Goal: Information Seeking & Learning: Learn about a topic

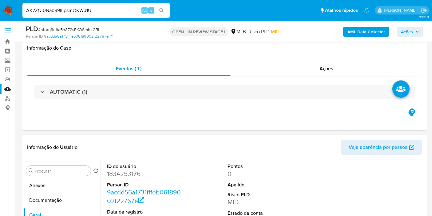
select select "10"
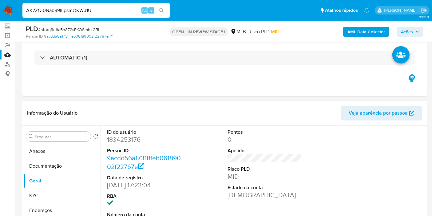
scroll to position [34, 0]
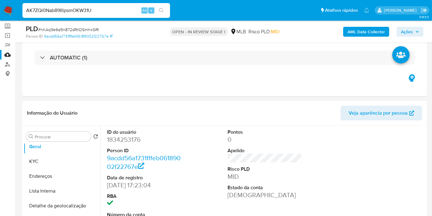
type input "AK7ZQi0Nab89IIlpsmOKW31U"
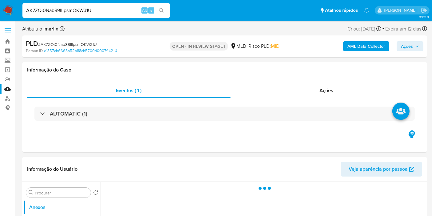
select select "10"
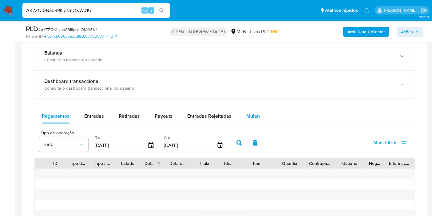
click at [254, 114] on span "Mulan" at bounding box center [253, 115] width 14 height 7
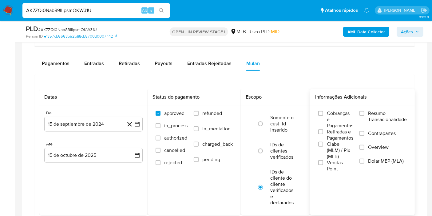
scroll to position [512, 0]
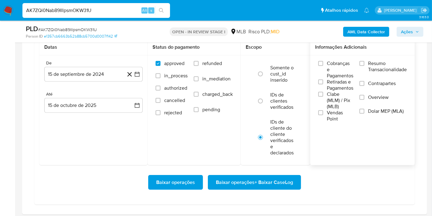
click at [386, 60] on span "Resumo Transacionalidade" at bounding box center [387, 66] width 39 height 12
click at [364, 61] on input "Resumo Transacionalidade" at bounding box center [361, 63] width 5 height 5
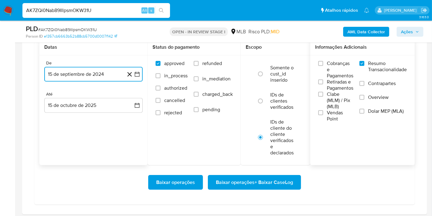
click at [138, 73] on icon "button" at bounding box center [137, 74] width 6 height 6
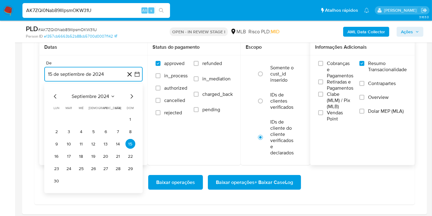
click at [100, 94] on span "septiembre 2024" at bounding box center [91, 96] width 38 height 6
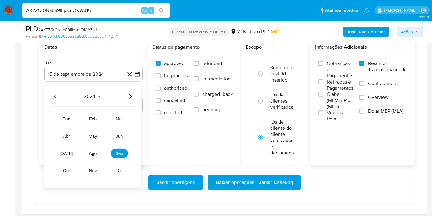
click at [132, 96] on icon "Año siguiente" at bounding box center [130, 96] width 7 height 7
click at [97, 119] on button "feb" at bounding box center [92, 119] width 17 height 10
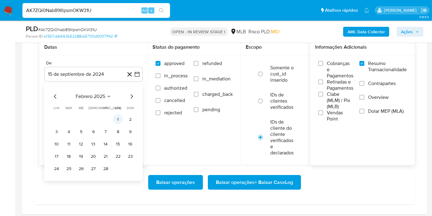
click at [115, 117] on button "1" at bounding box center [118, 119] width 10 height 10
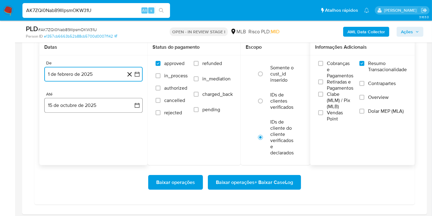
click at [131, 102] on button "15 de octubre de 2025" at bounding box center [93, 105] width 98 height 15
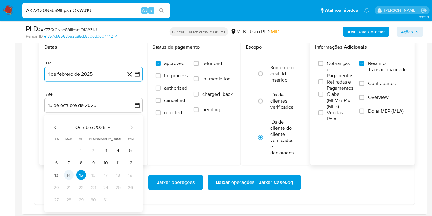
click at [68, 170] on button "14" at bounding box center [69, 175] width 10 height 10
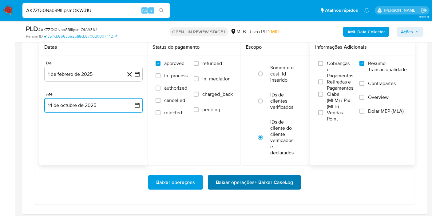
click at [281, 180] on span "Baixar operações + Baixar CaseLog" at bounding box center [254, 182] width 77 height 14
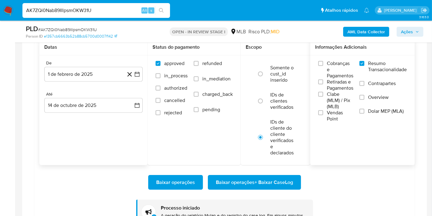
click at [98, 6] on input "AK7ZQi0Nab89IIlpsmOKW31U" at bounding box center [96, 10] width 148 height 8
paste input "nEfN0AH4Ld7numCoXubh2Hcu"
type input "nEfN0AH4Ld7numCoXubh2Hcu"
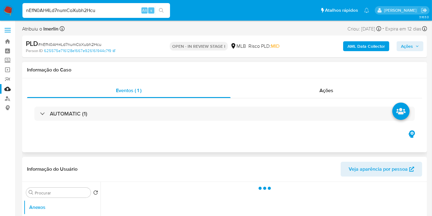
select select "10"
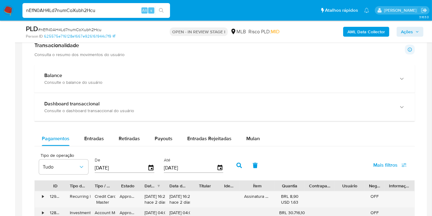
scroll to position [478, 0]
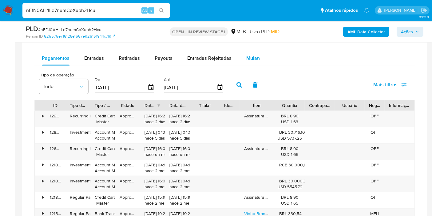
click at [255, 61] on div "Mulan" at bounding box center [253, 58] width 14 height 15
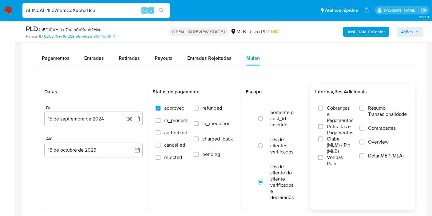
click at [374, 108] on span "Resumo Transacionalidade" at bounding box center [387, 111] width 39 height 12
click at [364, 108] on input "Resumo Transacionalidade" at bounding box center [361, 107] width 5 height 5
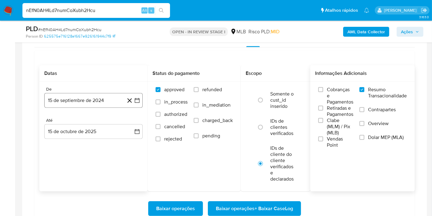
scroll to position [512, 0]
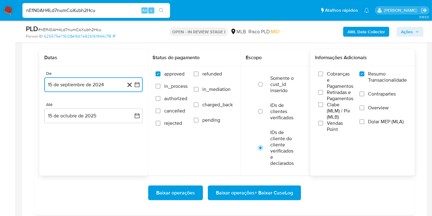
click at [138, 83] on icon "button" at bounding box center [137, 84] width 6 height 6
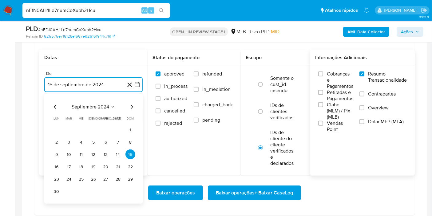
click at [96, 106] on span "septiembre 2024" at bounding box center [91, 107] width 38 height 6
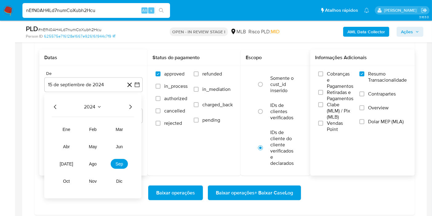
click at [132, 105] on icon "Año siguiente" at bounding box center [130, 106] width 7 height 7
click at [91, 162] on span "ago" at bounding box center [93, 163] width 8 height 5
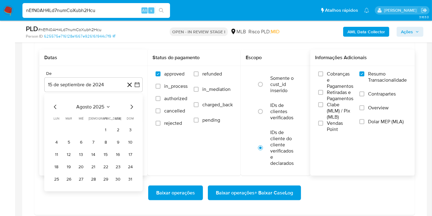
click at [54, 104] on icon "Mes anterior" at bounding box center [55, 106] width 7 height 7
click at [80, 105] on span "julio 2025" at bounding box center [90, 107] width 23 height 6
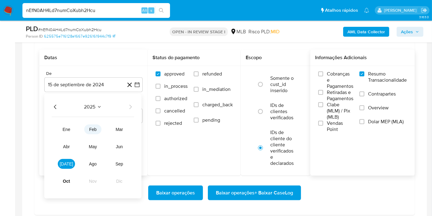
click at [92, 128] on span "feb" at bounding box center [92, 129] width 7 height 5
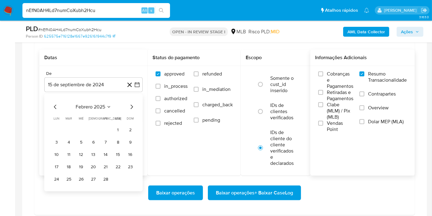
click at [117, 125] on button "1" at bounding box center [118, 130] width 10 height 10
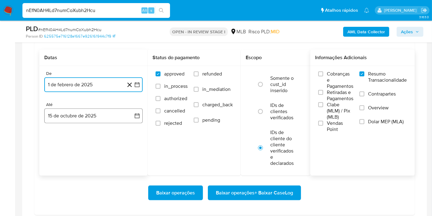
click at [125, 109] on button "15 de octubre de 2025" at bounding box center [93, 115] width 98 height 15
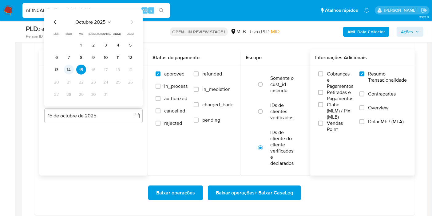
click at [70, 68] on button "14" at bounding box center [69, 70] width 10 height 10
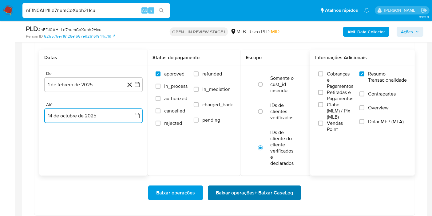
click at [245, 189] on span "Baixar operações + Baixar CaseLog" at bounding box center [254, 193] width 77 height 14
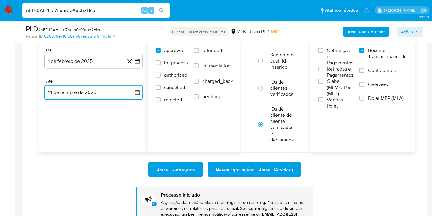
scroll to position [546, 0]
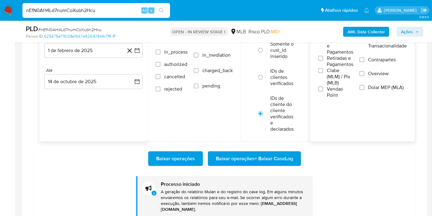
click at [105, 12] on input "nEfN0AH4Ld7numCoXubh2Hcu" at bounding box center [96, 10] width 148 height 8
paste input "KAq9e6a5n872sRKOSmhxGRl"
type input "nKAq9e6a5n872sRKOSmhxGRl"
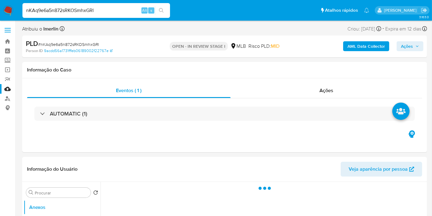
select select "10"
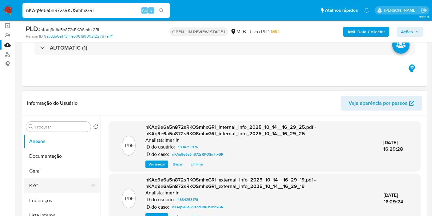
scroll to position [102, 0]
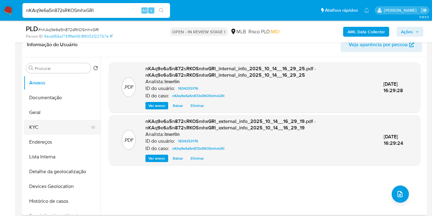
click at [57, 124] on button "KYC" at bounding box center [60, 127] width 72 height 15
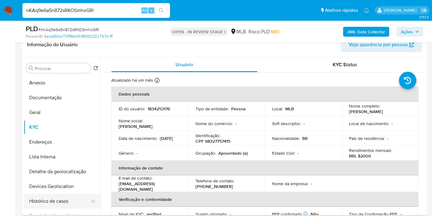
click at [67, 204] on button "Histórico de casos" at bounding box center [60, 200] width 72 height 15
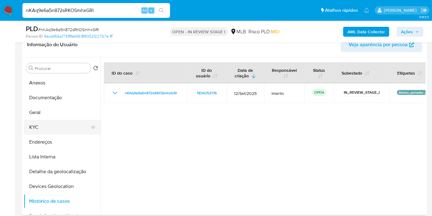
click at [50, 126] on button "KYC" at bounding box center [60, 127] width 72 height 15
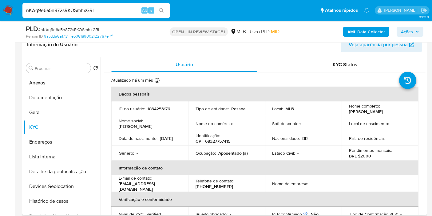
click at [228, 155] on p "Aposentado (a)" at bounding box center [233, 153] width 30 height 6
click at [220, 156] on p "Aposentado (a)" at bounding box center [233, 153] width 30 height 6
drag, startPoint x: 218, startPoint y: 155, endPoint x: 247, endPoint y: 155, distance: 29.5
click at [247, 155] on div "Ocupação : Aposentado (a)" at bounding box center [227, 153] width 62 height 6
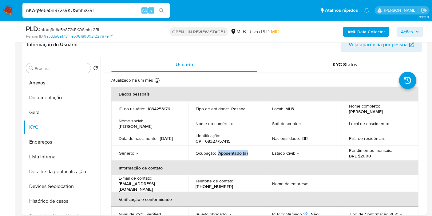
copy p "Aposentado (a)"
click at [57, 102] on button "Documentação" at bounding box center [60, 97] width 72 height 15
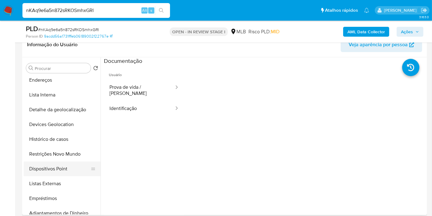
scroll to position [68, 0]
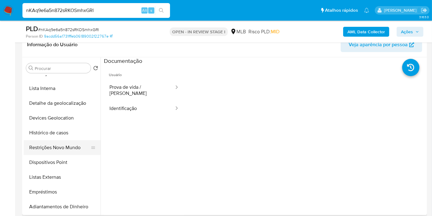
click at [56, 152] on button "Restrições Novo Mundo" at bounding box center [60, 147] width 72 height 15
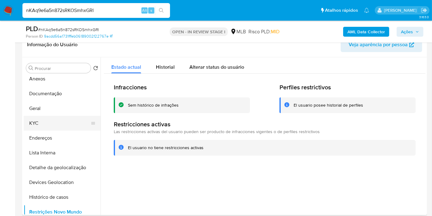
scroll to position [0, 0]
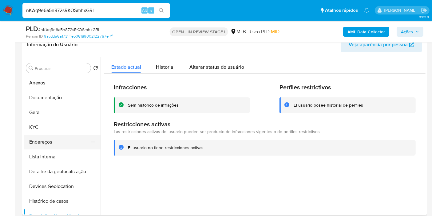
click at [53, 139] on button "Endereços" at bounding box center [60, 141] width 72 height 15
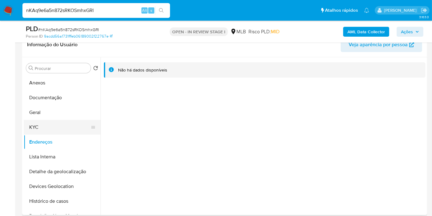
click at [61, 126] on button "KYC" at bounding box center [60, 127] width 72 height 15
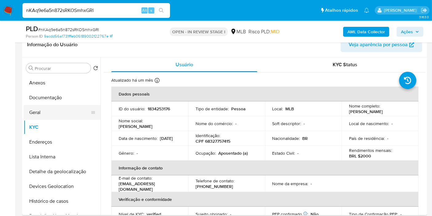
click at [62, 109] on button "Geral" at bounding box center [60, 112] width 72 height 15
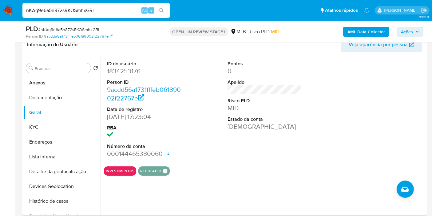
click at [349, 123] on div at bounding box center [385, 109] width 81 height 104
click at [37, 132] on button "KYC" at bounding box center [60, 127] width 72 height 15
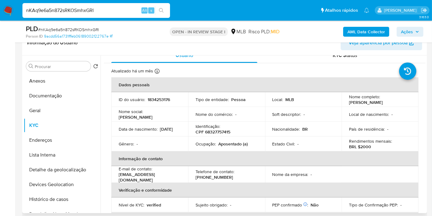
scroll to position [247, 0]
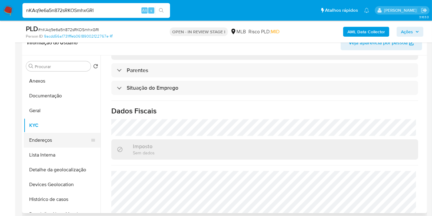
click at [57, 140] on button "Endereços" at bounding box center [60, 140] width 72 height 15
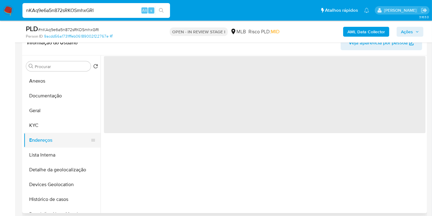
scroll to position [0, 0]
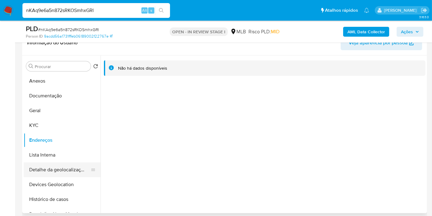
click at [66, 166] on button "Detalhe da geolocalização" at bounding box center [60, 169] width 72 height 15
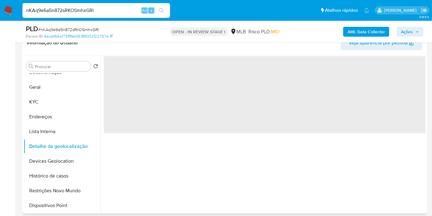
scroll to position [34, 0]
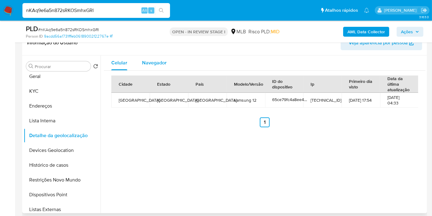
click at [156, 62] on span "Navegador" at bounding box center [154, 62] width 25 height 7
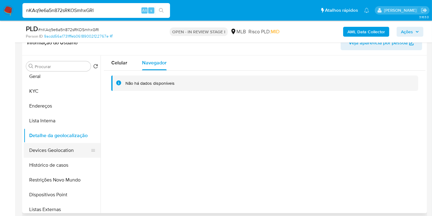
click at [72, 148] on button "Devices Geolocation" at bounding box center [60, 150] width 72 height 15
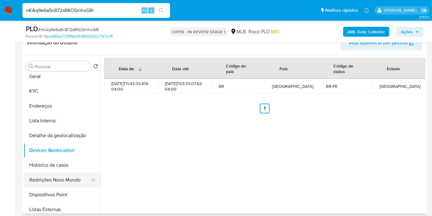
click at [63, 182] on button "Restrições Novo Mundo" at bounding box center [60, 179] width 72 height 15
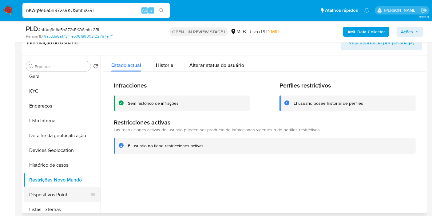
click at [53, 189] on button "Dispositivos Point" at bounding box center [60, 194] width 72 height 15
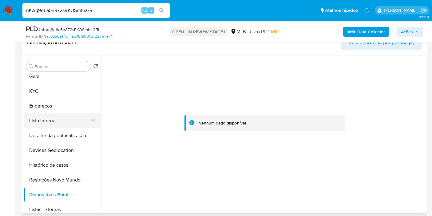
click at [65, 113] on button "Lista Interna" at bounding box center [60, 120] width 72 height 15
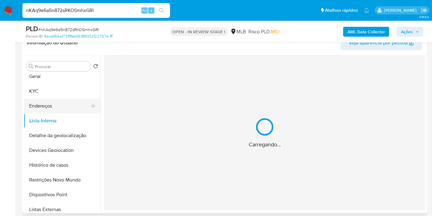
click at [65, 110] on button "Endereços" at bounding box center [60, 105] width 72 height 15
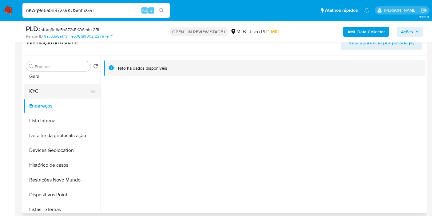
click at [56, 88] on button "KYC" at bounding box center [60, 91] width 72 height 15
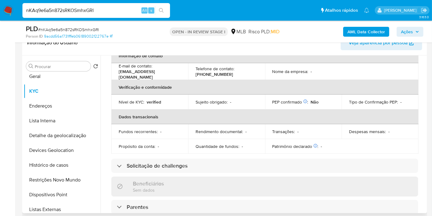
scroll to position [0, 0]
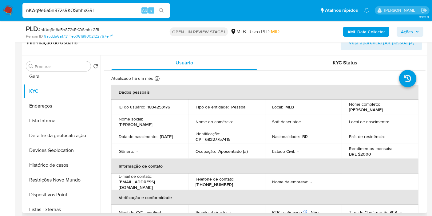
click at [222, 142] on p "CPF 68327757415" at bounding box center [213, 139] width 35 height 6
copy p "68327757415"
click at [155, 104] on p "1834253176" at bounding box center [159, 107] width 22 height 6
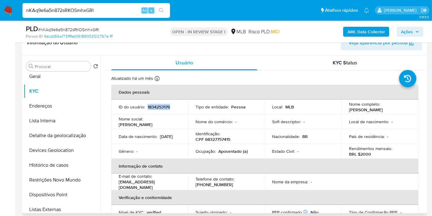
click at [155, 104] on p "1834253176" at bounding box center [159, 107] width 22 height 6
copy p "1834253176"
click at [53, 82] on button "Geral" at bounding box center [60, 76] width 72 height 15
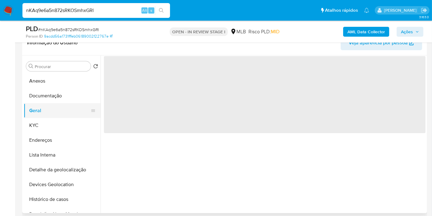
click at [53, 82] on button "Anexos" at bounding box center [62, 80] width 77 height 15
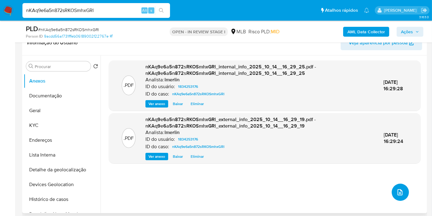
click at [396, 188] on icon "upload-file" at bounding box center [399, 191] width 7 height 7
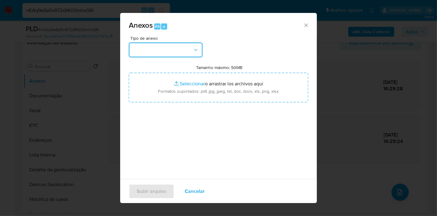
click at [167, 49] on button "button" at bounding box center [166, 49] width 74 height 15
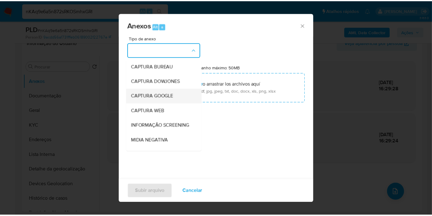
scroll to position [68, 0]
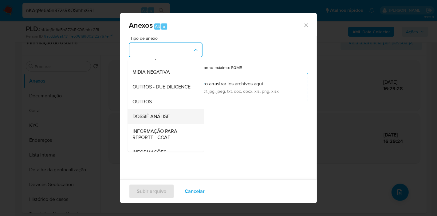
click at [169, 119] on span "DOSSIÊ ANÁLISE" at bounding box center [151, 116] width 37 height 6
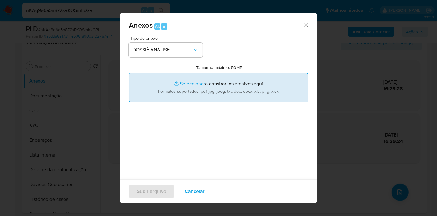
click at [177, 100] on input "Tamanho máximo: 50MB Seleccionar archivos" at bounding box center [219, 88] width 180 height 30
type input "C:\fakepath\SAR - XXX - CPF 68327757415 - IVANETE MARINHO DO NASCIMENTO.pdf"
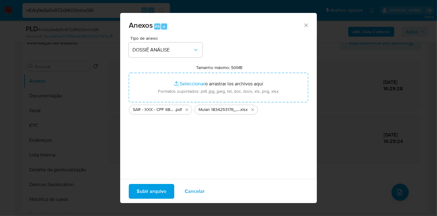
click at [155, 192] on span "Subir arquivo" at bounding box center [152, 191] width 30 height 14
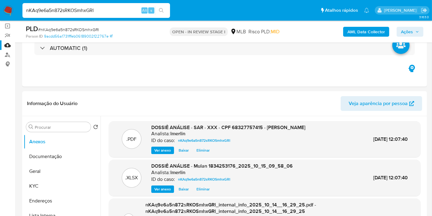
scroll to position [0, 0]
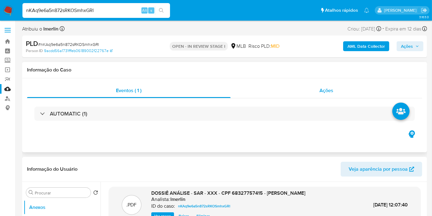
click at [336, 88] on div "Ações" at bounding box center [327, 90] width 192 height 15
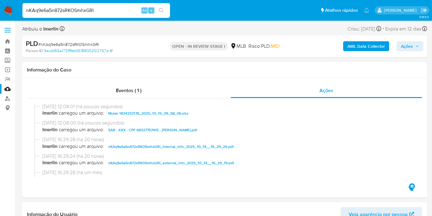
click at [406, 49] on span "Ações" at bounding box center [407, 46] width 12 height 10
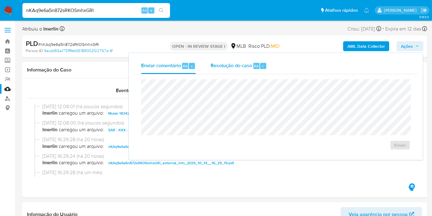
click at [263, 65] on div "r" at bounding box center [263, 66] width 6 height 6
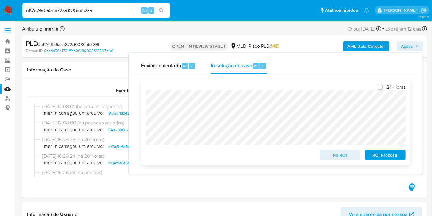
click at [378, 152] on span "ROI Proposal" at bounding box center [385, 154] width 32 height 9
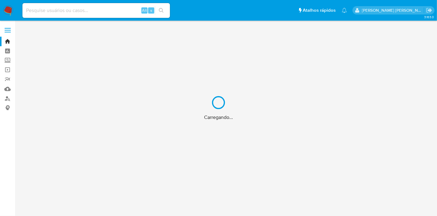
click at [107, 9] on div "Carregando..." at bounding box center [218, 108] width 437 height 216
click at [113, 11] on div "Carregando..." at bounding box center [218, 108] width 437 height 216
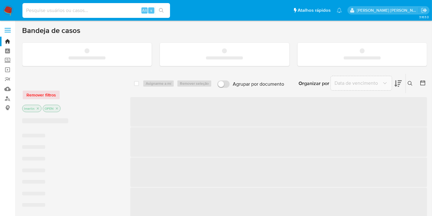
click at [85, 10] on input at bounding box center [96, 10] width 148 height 8
paste input "236628730"
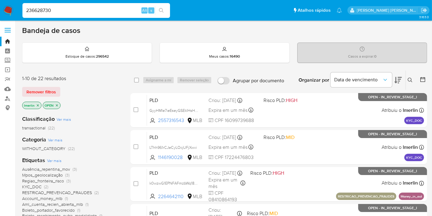
type input "236628730"
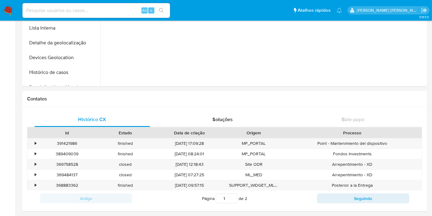
select select "10"
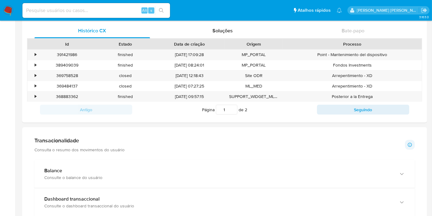
scroll to position [239, 0]
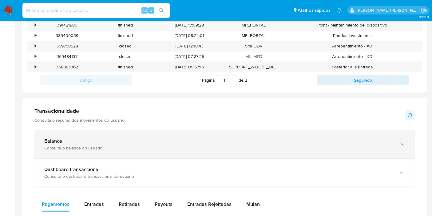
click at [96, 140] on div "Balance" at bounding box center [218, 141] width 348 height 6
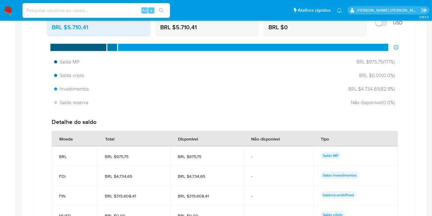
scroll to position [410, 0]
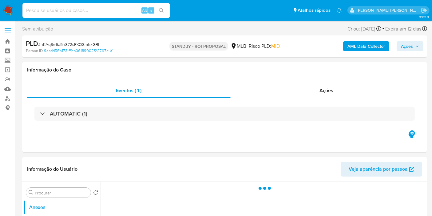
select select "10"
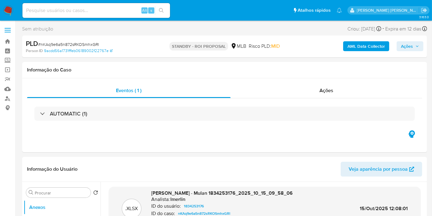
click at [10, 13] on img at bounding box center [8, 10] width 10 height 10
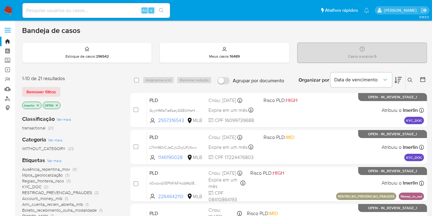
click at [38, 104] on icon "close-filter" at bounding box center [38, 105] width 4 height 4
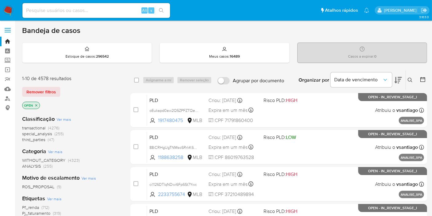
click at [90, 16] on div "Alt s" at bounding box center [96, 10] width 148 height 15
click at [99, 6] on input at bounding box center [96, 10] width 148 height 8
paste input "FIhrxvpz4DFSY6rqzp2si071"
type input "FIhrxvpz4DFSY6rqzp2si071"
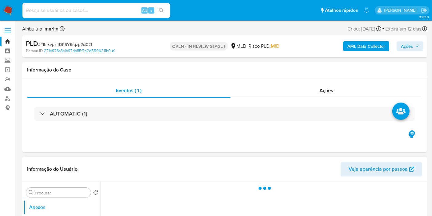
select select "10"
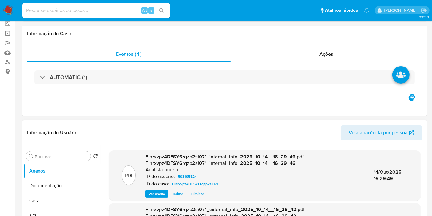
scroll to position [102, 0]
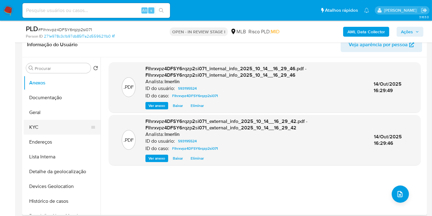
click at [77, 127] on button "KYC" at bounding box center [60, 127] width 72 height 15
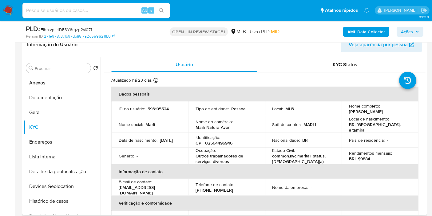
click at [221, 142] on p "CPF 02564496946" at bounding box center [214, 143] width 37 height 6
copy p "02564496946"
